Goal: Task Accomplishment & Management: Manage account settings

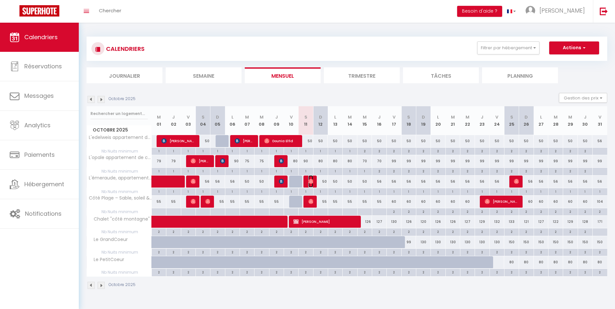
click at [311, 180] on img at bounding box center [310, 181] width 5 height 5
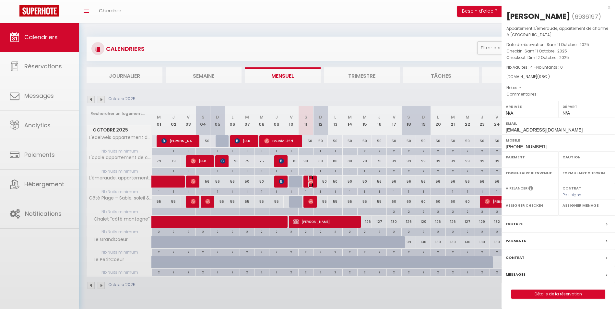
select select "OK"
select select "0"
select select "1"
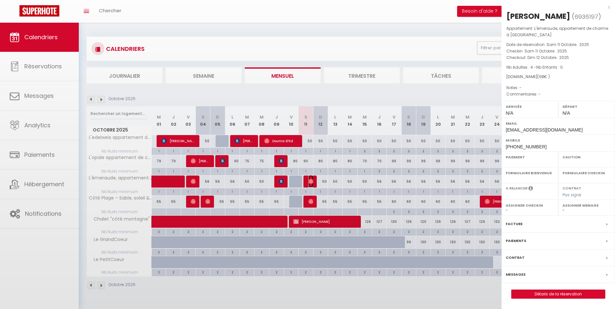
select select
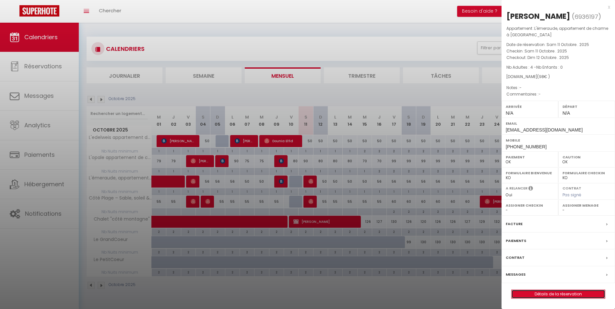
click at [550, 295] on link "Détails de la réservation" at bounding box center [558, 294] width 93 height 8
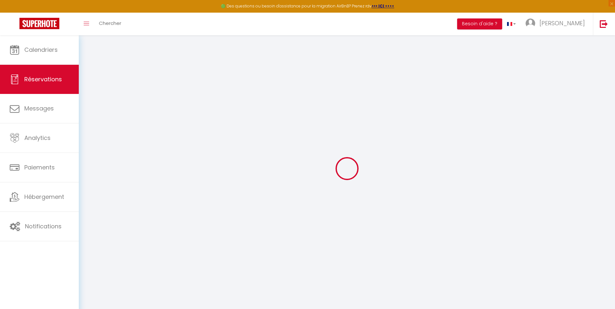
type input "[PERSON_NAME]"
type input "Kuranty"
type input "[EMAIL_ADDRESS][DOMAIN_NAME]"
type input "[PHONE_NUMBER]"
select select
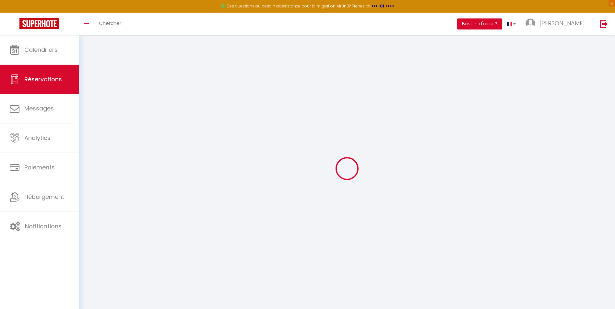
type input "14.7"
select select "65095"
select select "1"
select select
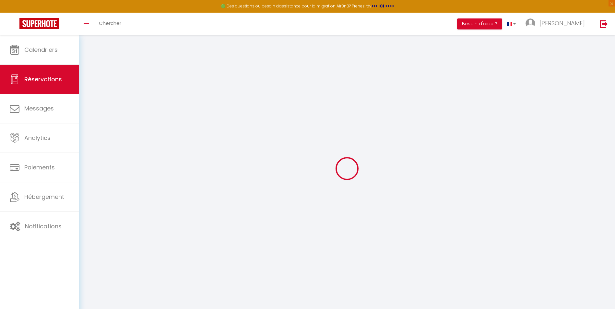
type input "4"
select select "12"
select select
type input "58"
checkbox input "false"
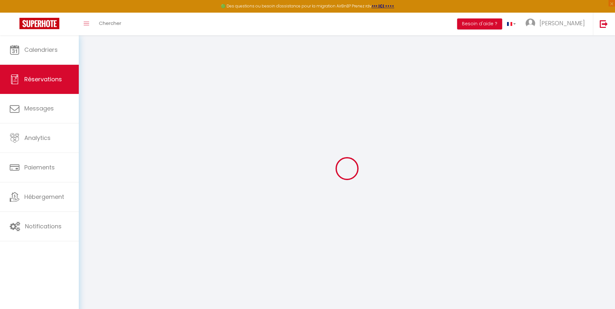
type input "0"
select select "1"
type input "0"
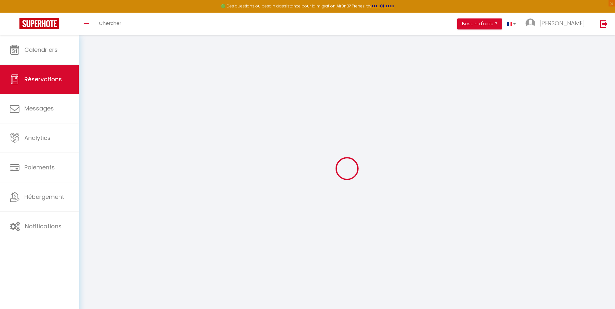
select select
select select "15"
checkbox input "false"
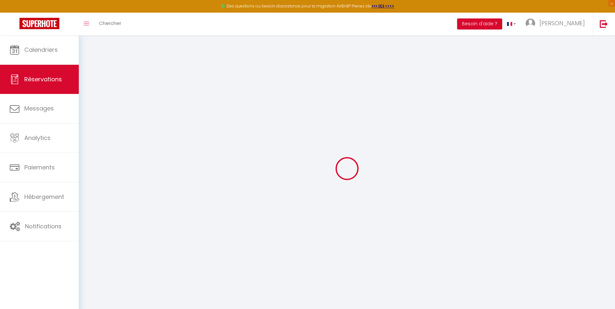
select select
checkbox input "false"
select select
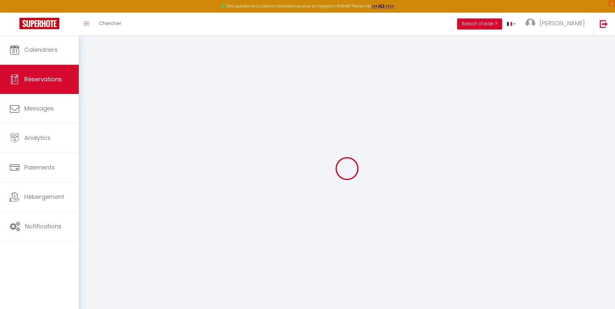
select select
checkbox input "false"
select select
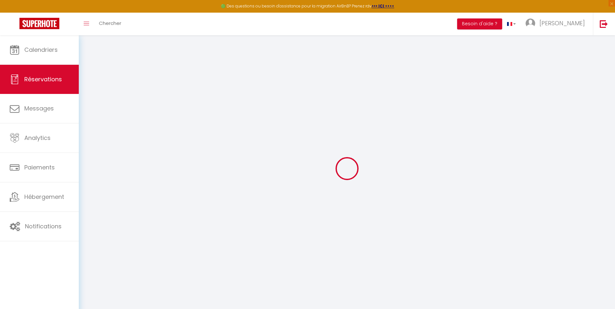
select select
checkbox input "false"
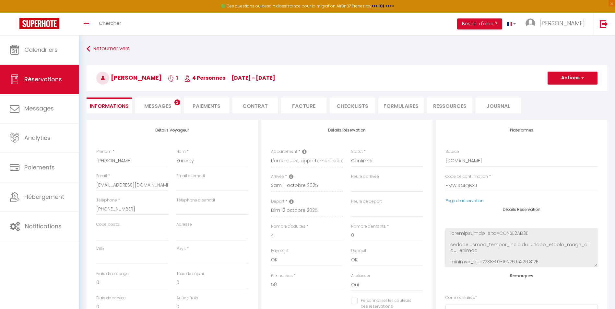
select select
type input "40"
select select
checkbox input "false"
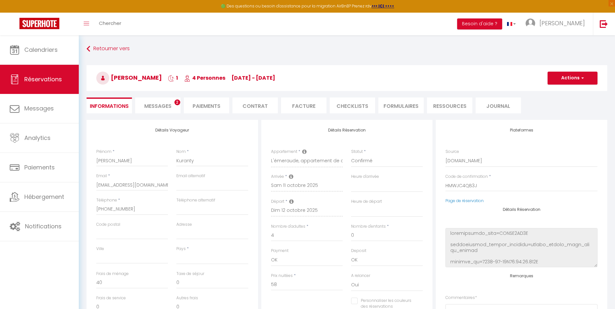
select select
checkbox input "false"
select select
click at [223, 107] on li "Paiements" at bounding box center [206, 106] width 45 height 16
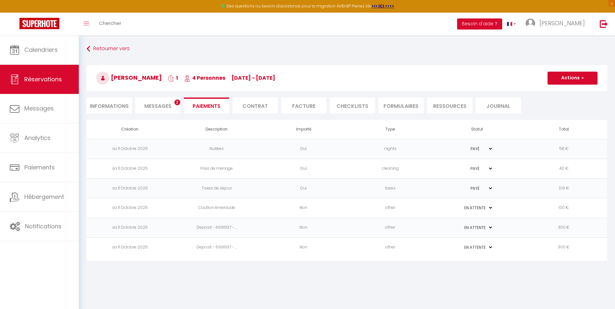
click at [566, 204] on td "100 €" at bounding box center [563, 208] width 87 height 20
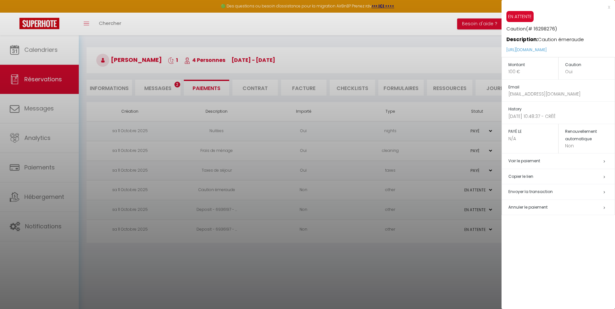
scroll to position [35, 0]
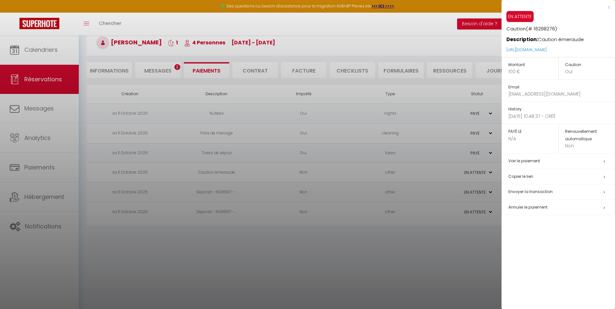
click at [558, 209] on h5 "Annuler le paiement" at bounding box center [561, 207] width 106 height 7
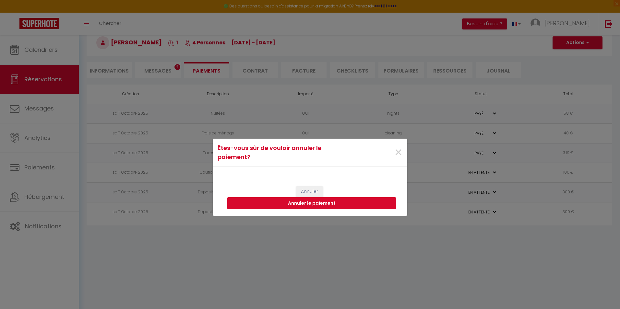
click at [288, 205] on button "Annuler le paiement" at bounding box center [311, 203] width 169 height 12
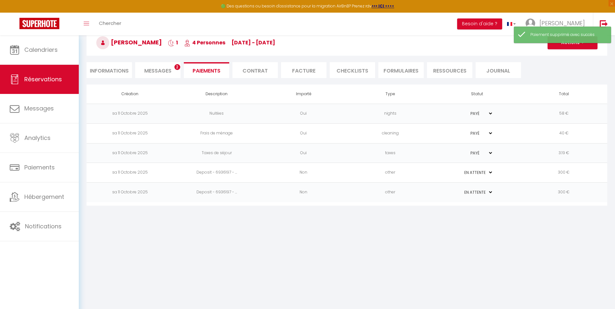
click at [557, 174] on td "300 €" at bounding box center [563, 173] width 87 height 20
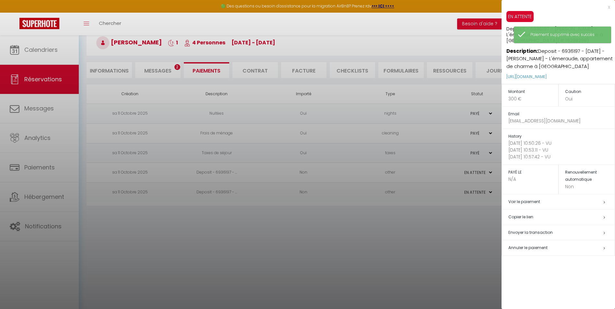
click at [512, 249] on span "Annuler le paiement" at bounding box center [527, 248] width 39 height 6
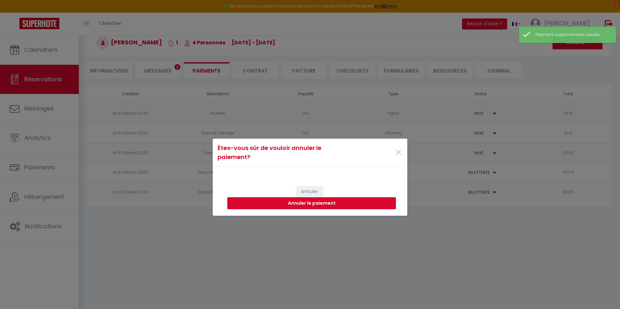
click at [332, 203] on button "Annuler le paiement" at bounding box center [311, 203] width 169 height 12
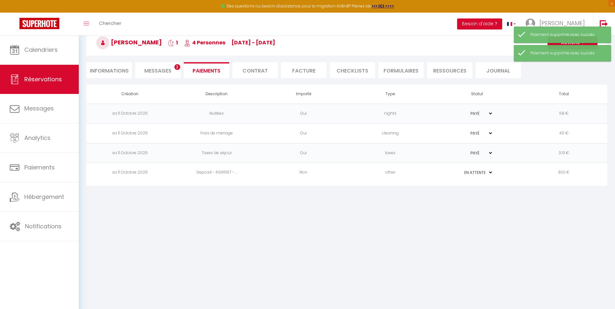
click at [562, 170] on td "300 €" at bounding box center [563, 173] width 87 height 20
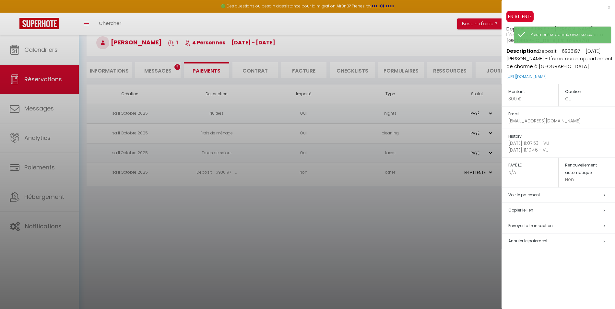
click at [512, 244] on span "Annuler le paiement" at bounding box center [527, 241] width 39 height 6
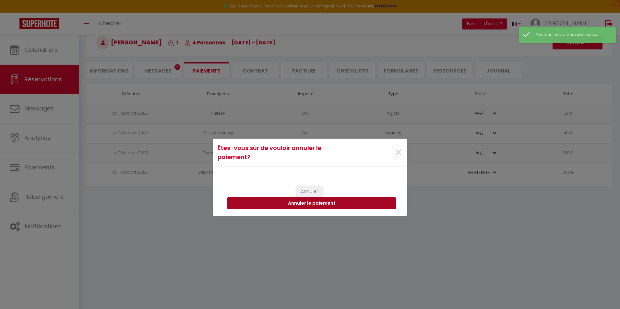
click at [300, 204] on button "Annuler le paiement" at bounding box center [311, 203] width 169 height 12
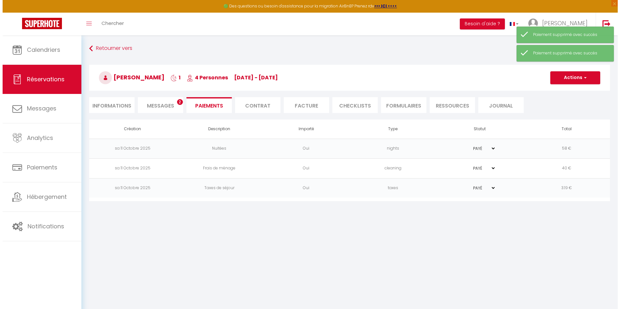
scroll to position [0, 0]
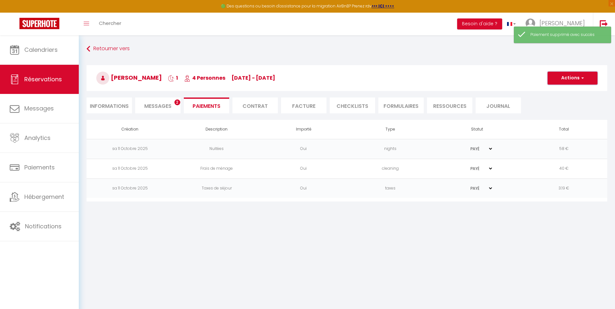
click at [572, 80] on button "Actions" at bounding box center [573, 78] width 50 height 13
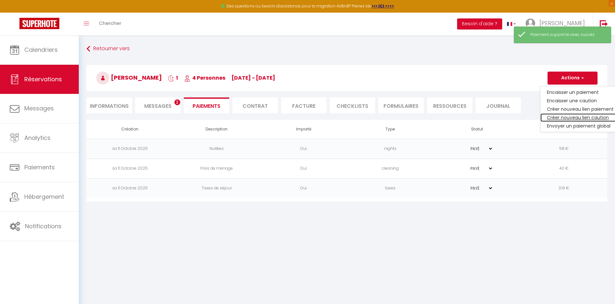
click at [563, 118] on link "Créer nouveau lien caution" at bounding box center [581, 117] width 80 height 8
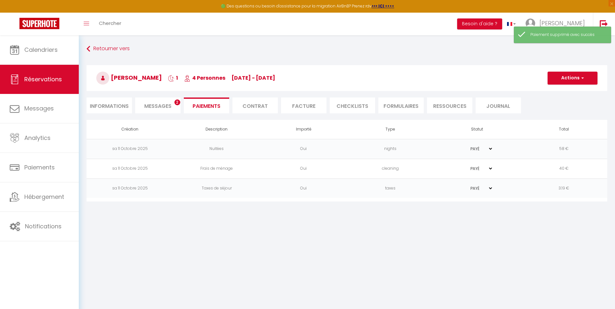
select select "nights"
type input "[EMAIL_ADDRESS][DOMAIN_NAME]"
select select "13998"
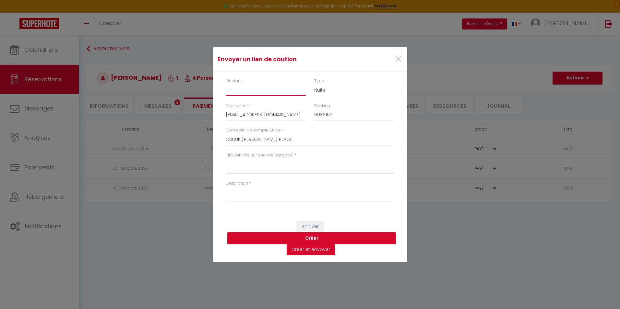
click at [247, 89] on input "Montant" at bounding box center [266, 90] width 80 height 12
type input "100"
click at [232, 169] on textarea "Titre (affiché sur le relevé bancaire)" at bounding box center [310, 167] width 169 height 16
type textarea "caution"
click at [239, 198] on textarea "Description" at bounding box center [310, 194] width 169 height 16
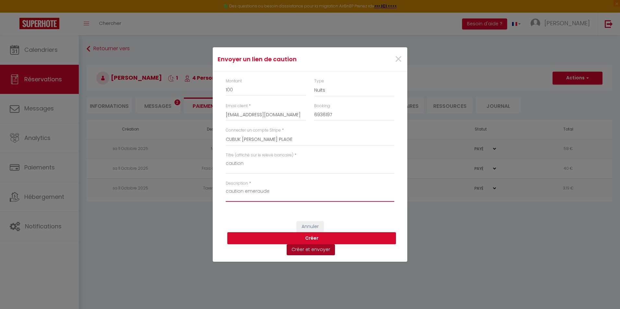
type textarea "caution emeraude"
click at [314, 249] on button "Créer et envoyer" at bounding box center [311, 249] width 48 height 11
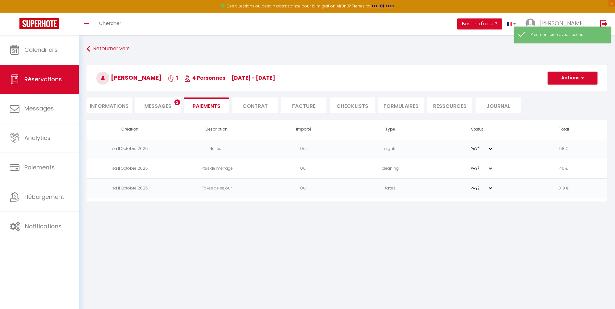
type input "[EMAIL_ADDRESS][DOMAIN_NAME]"
type input "Deposit request"
type textarea "Hi, We invite you to click on the link below to make the deposit: Title : cauti…"
select select "0"
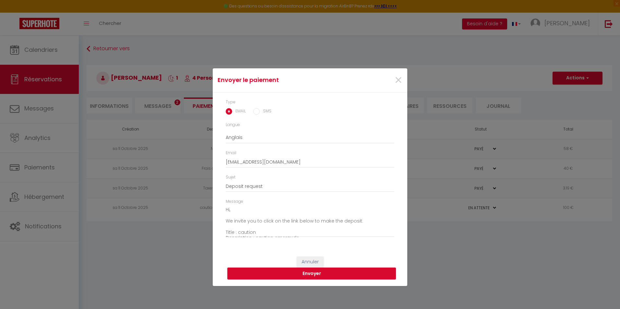
click at [309, 274] on button "Envoyer" at bounding box center [311, 274] width 169 height 12
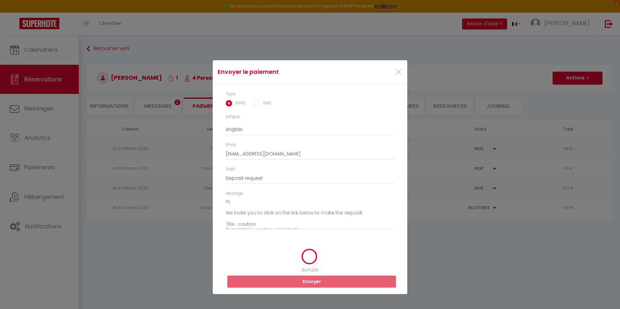
click at [259, 101] on input "SMS" at bounding box center [256, 103] width 6 height 6
radio input "true"
radio input "false"
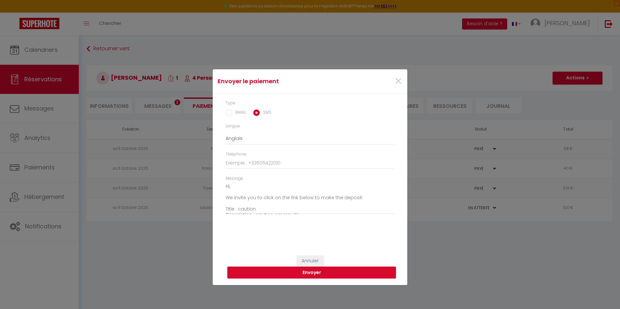
click at [320, 274] on button "Envoyer" at bounding box center [311, 273] width 169 height 12
type input "[PHONE_NUMBER]"
click at [320, 274] on button "Envoyer" at bounding box center [311, 273] width 169 height 12
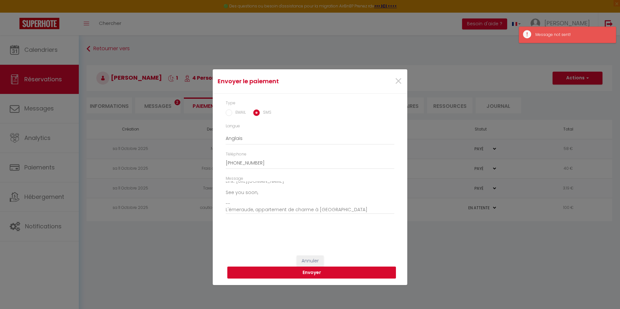
scroll to position [40, 0]
click at [302, 276] on button "Envoyer" at bounding box center [311, 273] width 169 height 12
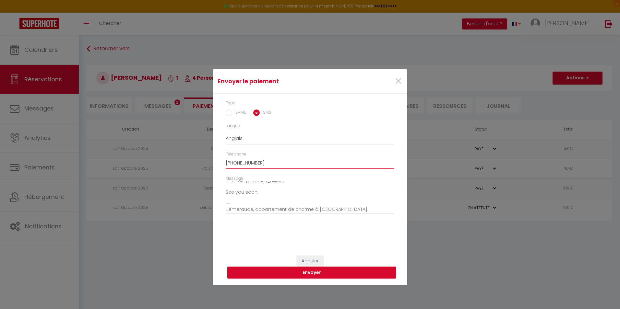
click at [242, 162] on input "[PHONE_NUMBER]" at bounding box center [310, 164] width 169 height 12
click at [269, 161] on input "[PHONE_NUMBER]" at bounding box center [310, 164] width 169 height 12
click at [316, 274] on button "Envoyer" at bounding box center [311, 273] width 169 height 12
click at [400, 82] on span "×" at bounding box center [398, 81] width 8 height 19
